Goal: Task Accomplishment & Management: Manage account settings

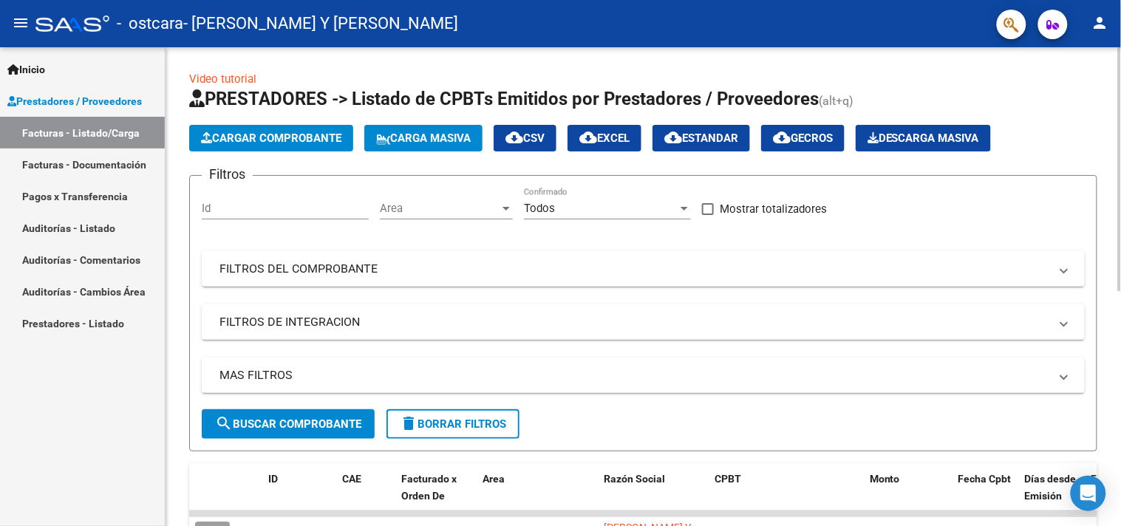
click at [1080, 95] on h1 "PRESTADORES -> Listado de CPBTs Emitidos por Prestadores / Proveedores (alt+q)" at bounding box center [643, 100] width 908 height 26
click at [1103, 24] on mat-icon "person" at bounding box center [1101, 23] width 18 height 18
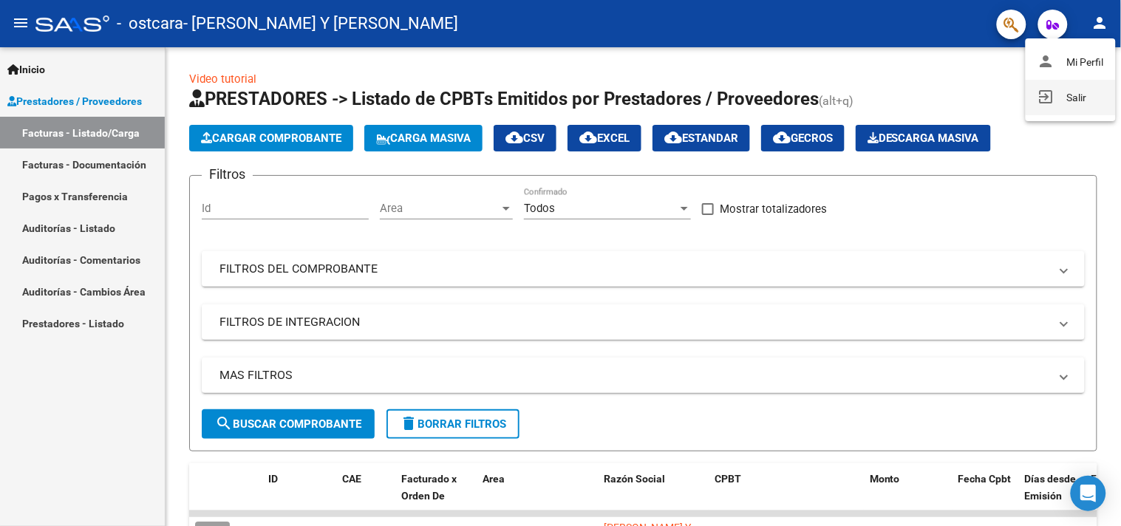
click at [1092, 86] on button "exit_to_app Salir" at bounding box center [1071, 97] width 90 height 35
